Goal: Task Accomplishment & Management: Manage account settings

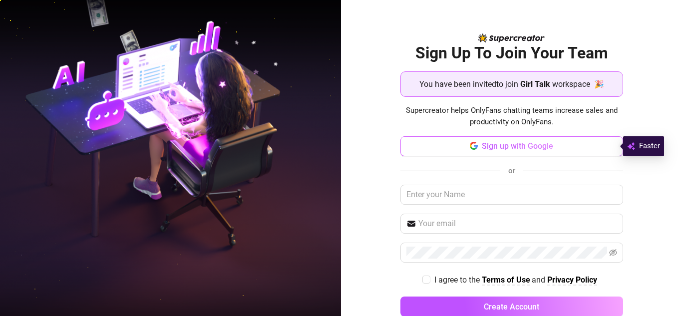
click at [519, 148] on span "Sign up with Google" at bounding box center [517, 145] width 71 height 9
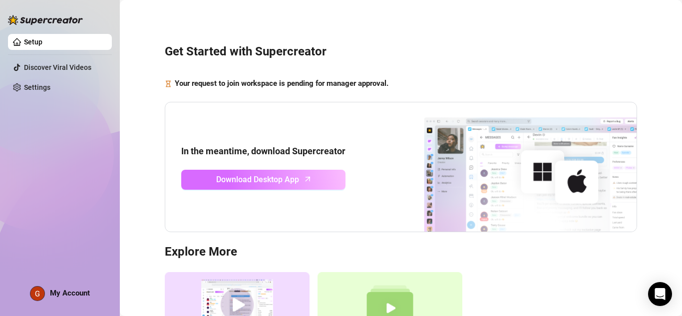
click at [250, 184] on span "Download Desktop App" at bounding box center [257, 179] width 83 height 12
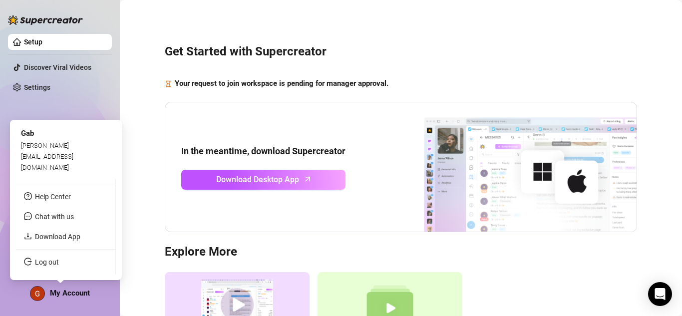
click at [57, 294] on span "My Account" at bounding box center [70, 293] width 40 height 9
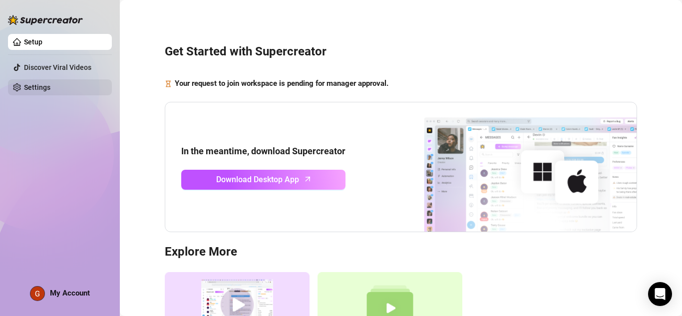
click at [37, 91] on link "Settings" at bounding box center [37, 87] width 26 height 8
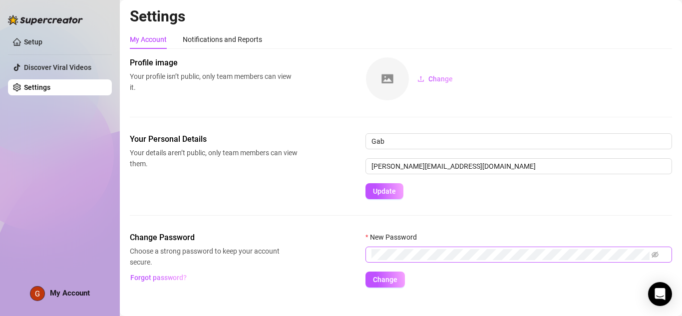
scroll to position [14, 0]
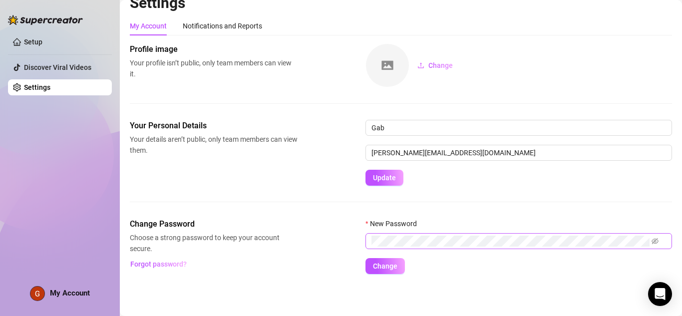
click at [413, 234] on span at bounding box center [518, 241] width 307 height 16
click at [387, 270] on span "Change" at bounding box center [385, 266] width 24 height 8
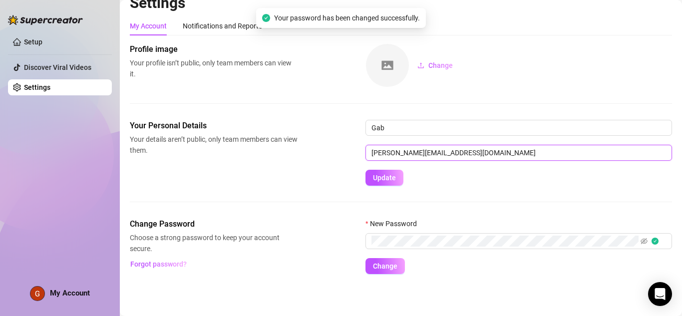
drag, startPoint x: 473, startPoint y: 151, endPoint x: 367, endPoint y: 155, distance: 105.9
click at [367, 155] on input "[PERSON_NAME][EMAIL_ADDRESS][DOMAIN_NAME]" at bounding box center [518, 153] width 307 height 16
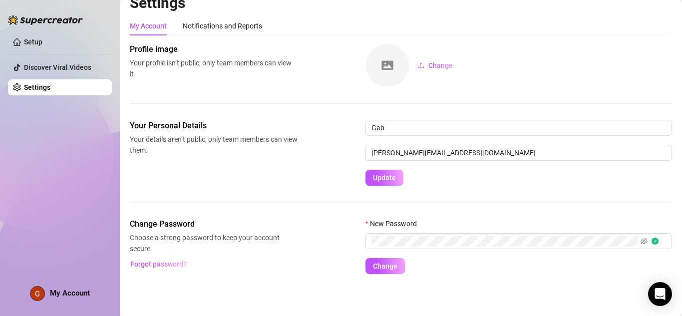
click at [346, 151] on div "Your Personal Details Your details aren’t public, only team members can view th…" at bounding box center [401, 153] width 542 height 66
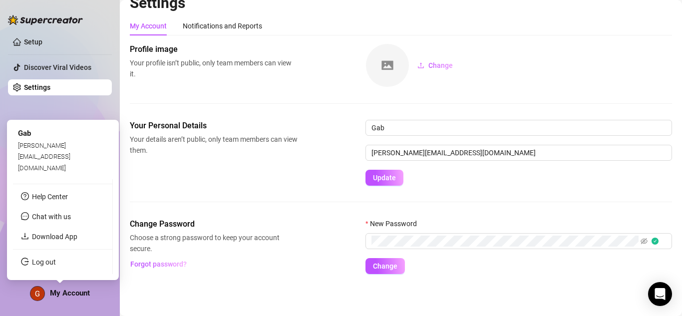
click at [42, 294] on img at bounding box center [37, 294] width 14 height 14
click at [56, 261] on link "Log out" at bounding box center [44, 262] width 24 height 8
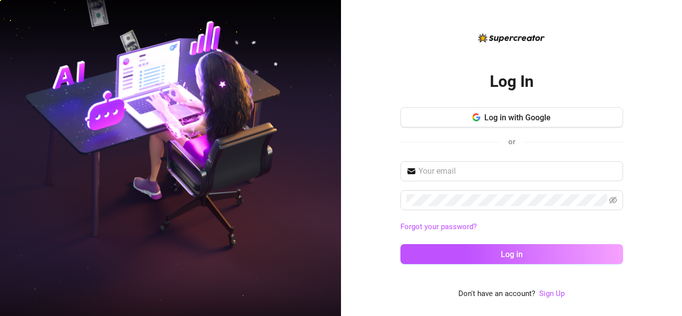
click at [372, 41] on div "Log In Log in with Google or Forgot your password? Log in Don't have an account…" at bounding box center [511, 158] width 341 height 316
